Goal: Register for event/course

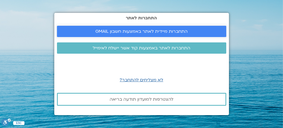
click at [117, 31] on span "התחברות מיידית לאתר באמצעות חשבון GMAIL" at bounding box center [141, 31] width 92 height 5
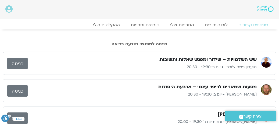
click at [167, 59] on h3 "שש השלמויות – שידור ומפגש שאלות ותשובות" at bounding box center [207, 59] width 97 height 6
click at [17, 61] on link "כניסה" at bounding box center [17, 64] width 20 height 12
